Goal: Find specific page/section: Find specific page/section

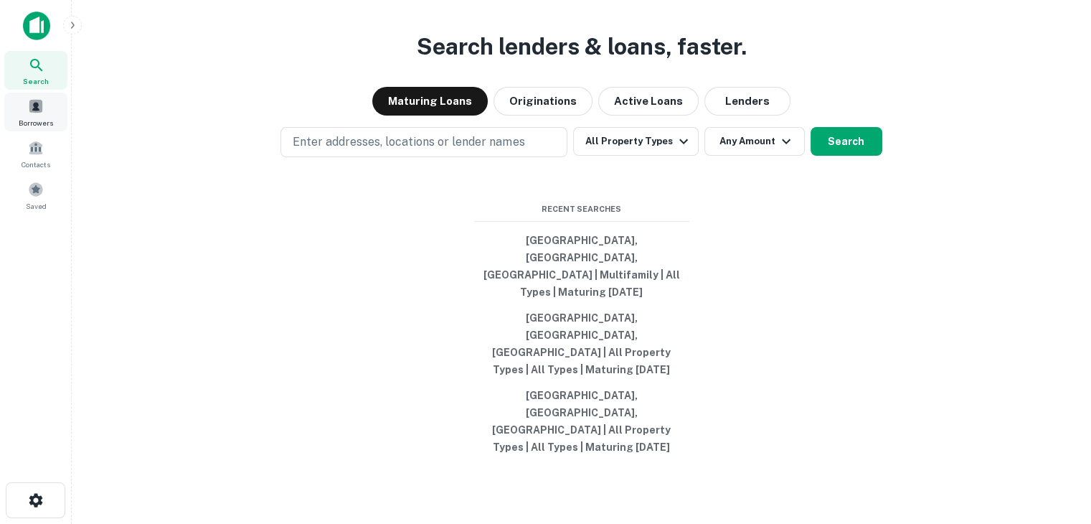
click at [32, 117] on span "Borrowers" at bounding box center [36, 122] width 34 height 11
click at [26, 105] on div "Borrowers" at bounding box center [35, 112] width 63 height 39
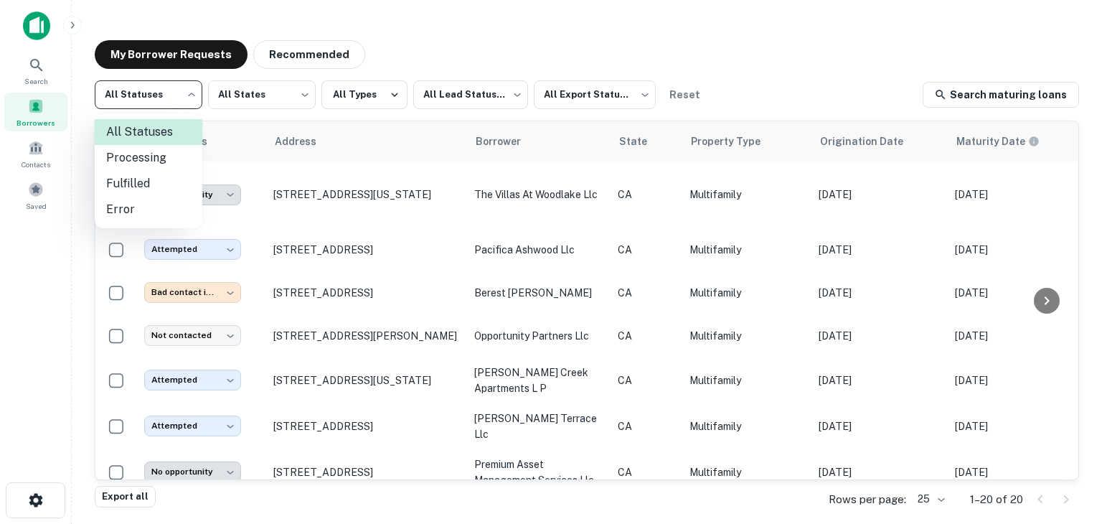
click at [159, 104] on body "**********" at bounding box center [551, 262] width 1102 height 524
click at [148, 188] on li "Fulfilled" at bounding box center [149, 184] width 108 height 26
type input "*********"
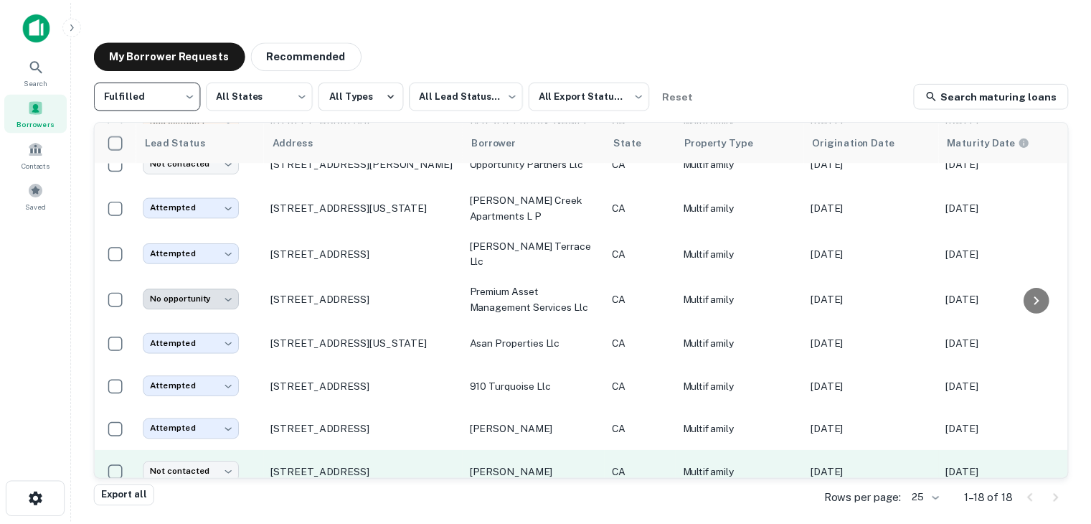
scroll to position [166, 0]
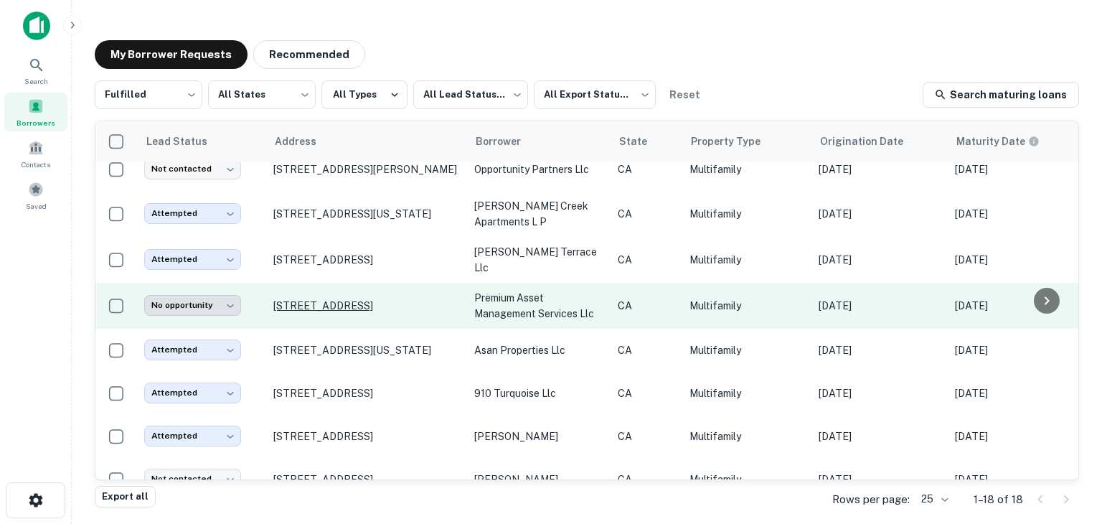
click at [378, 299] on p "[STREET_ADDRESS]" at bounding box center [366, 305] width 186 height 13
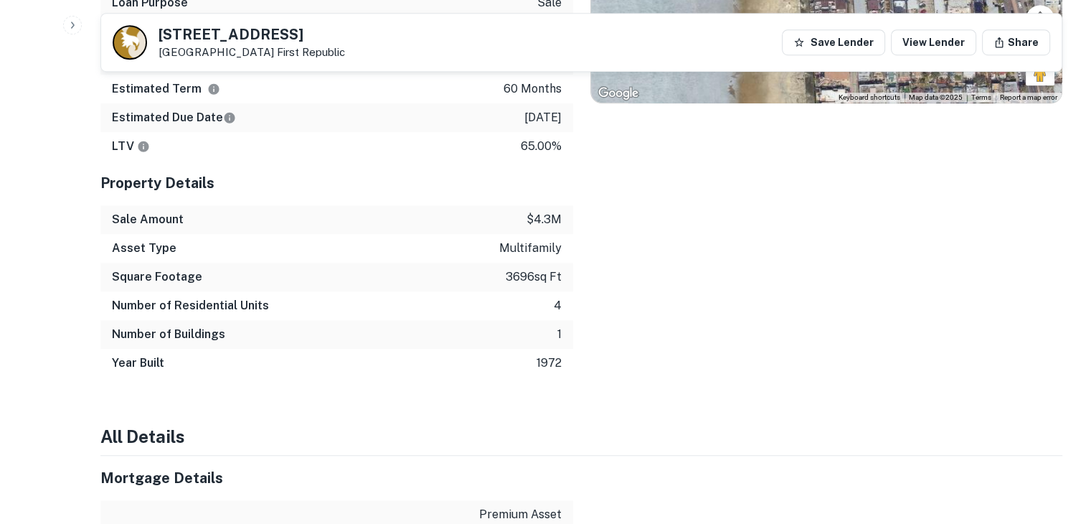
scroll to position [987, 0]
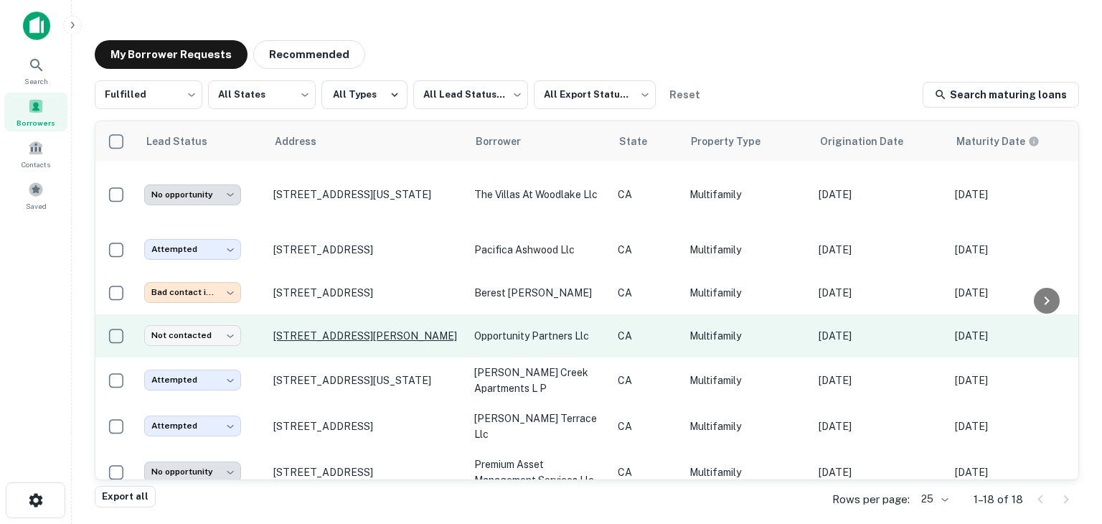
click at [347, 337] on p "[STREET_ADDRESS][PERSON_NAME]" at bounding box center [366, 335] width 186 height 13
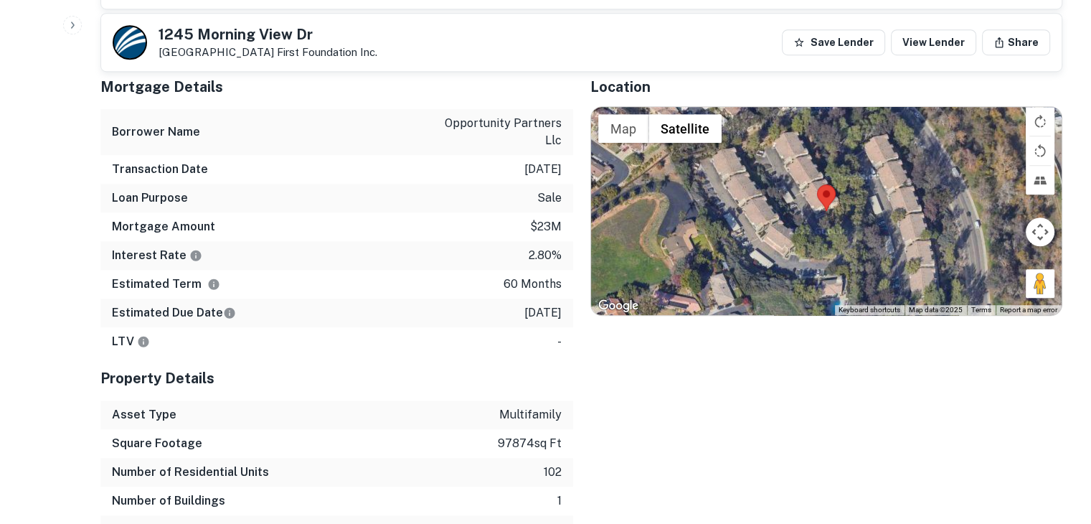
scroll to position [961, 0]
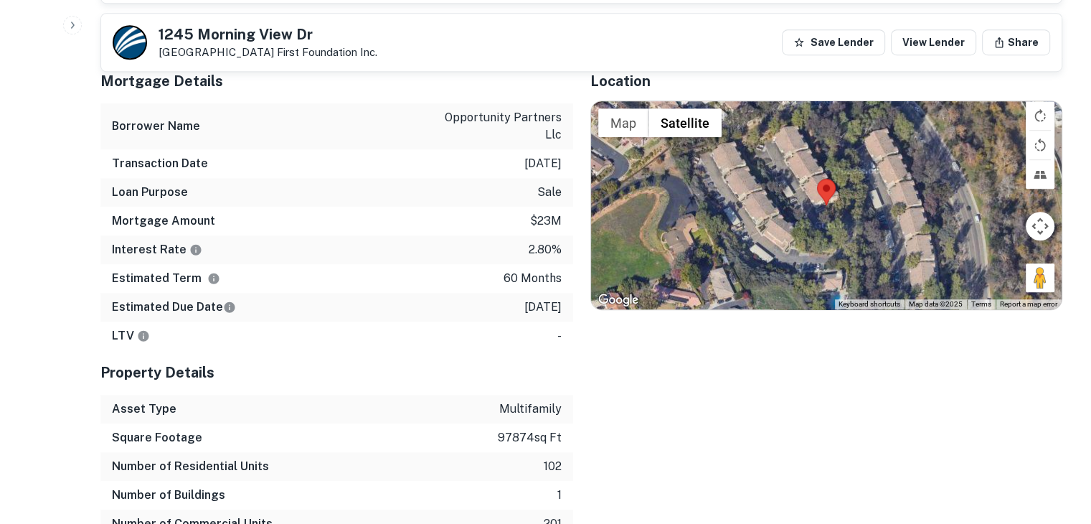
click at [542, 212] on p "$23m" at bounding box center [546, 220] width 32 height 17
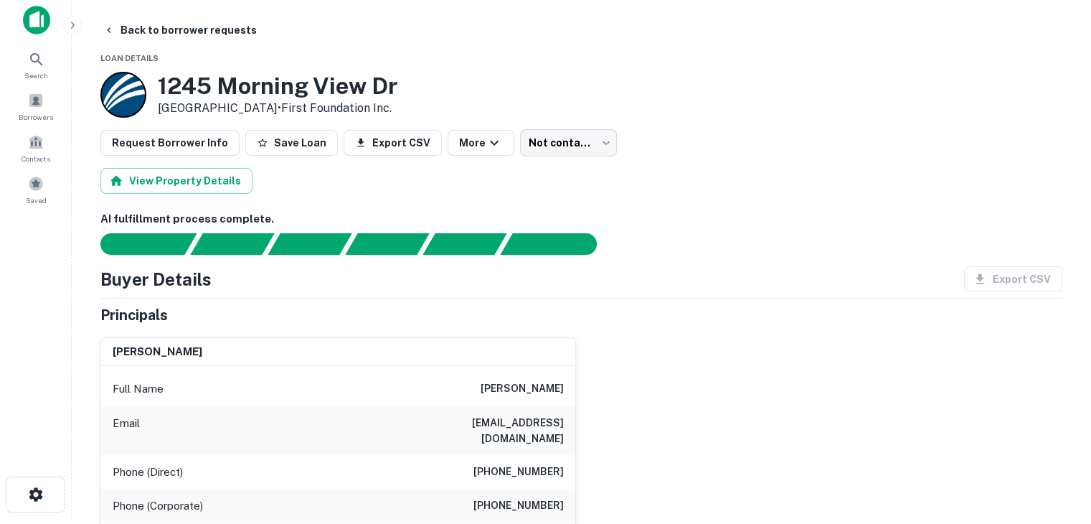
scroll to position [0, 0]
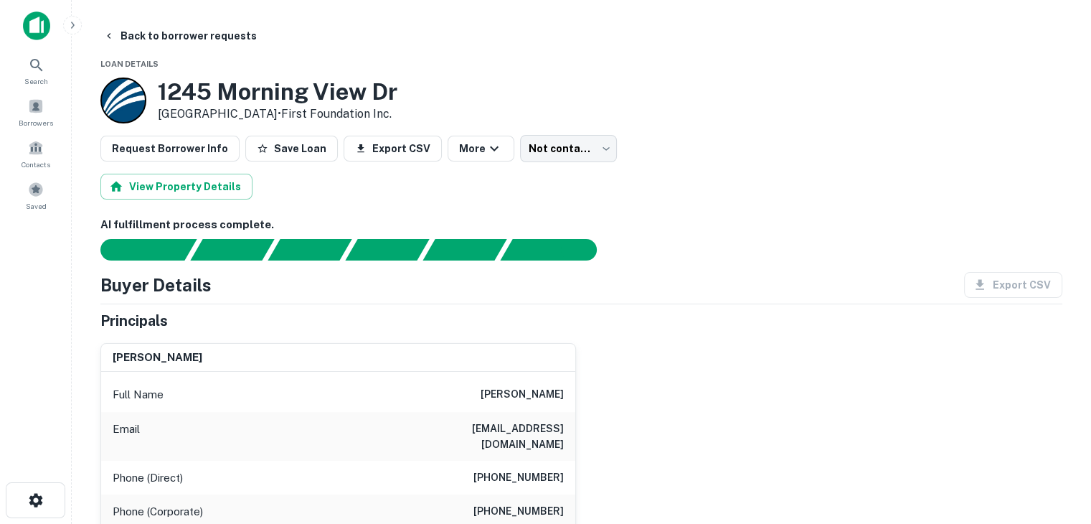
click at [313, 99] on h3 "1245 Morning View Dr" at bounding box center [278, 91] width 240 height 27
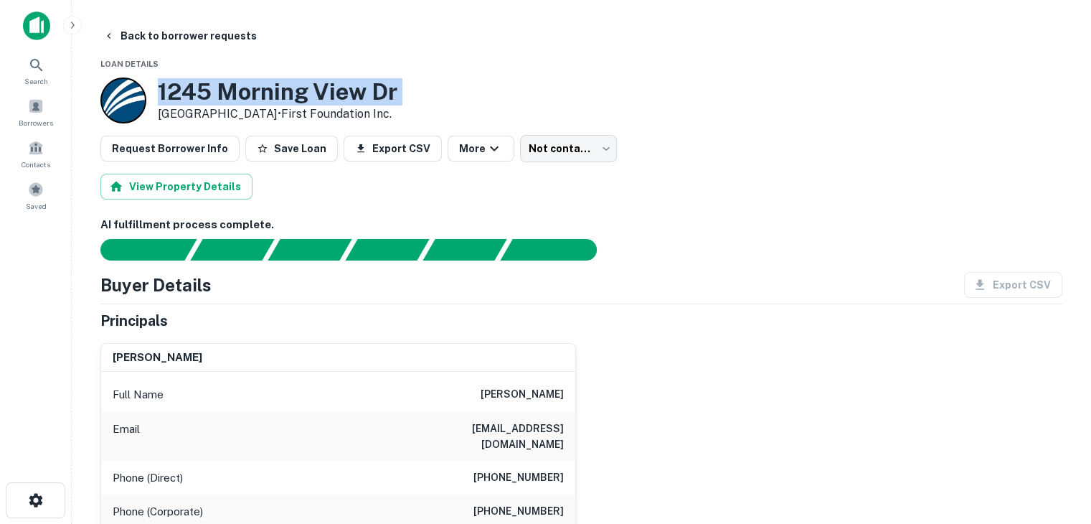
click at [313, 99] on h3 "1245 Morning View Dr" at bounding box center [278, 91] width 240 height 27
copy h3 "1245 Morning View Dr"
